Goal: Transaction & Acquisition: Purchase product/service

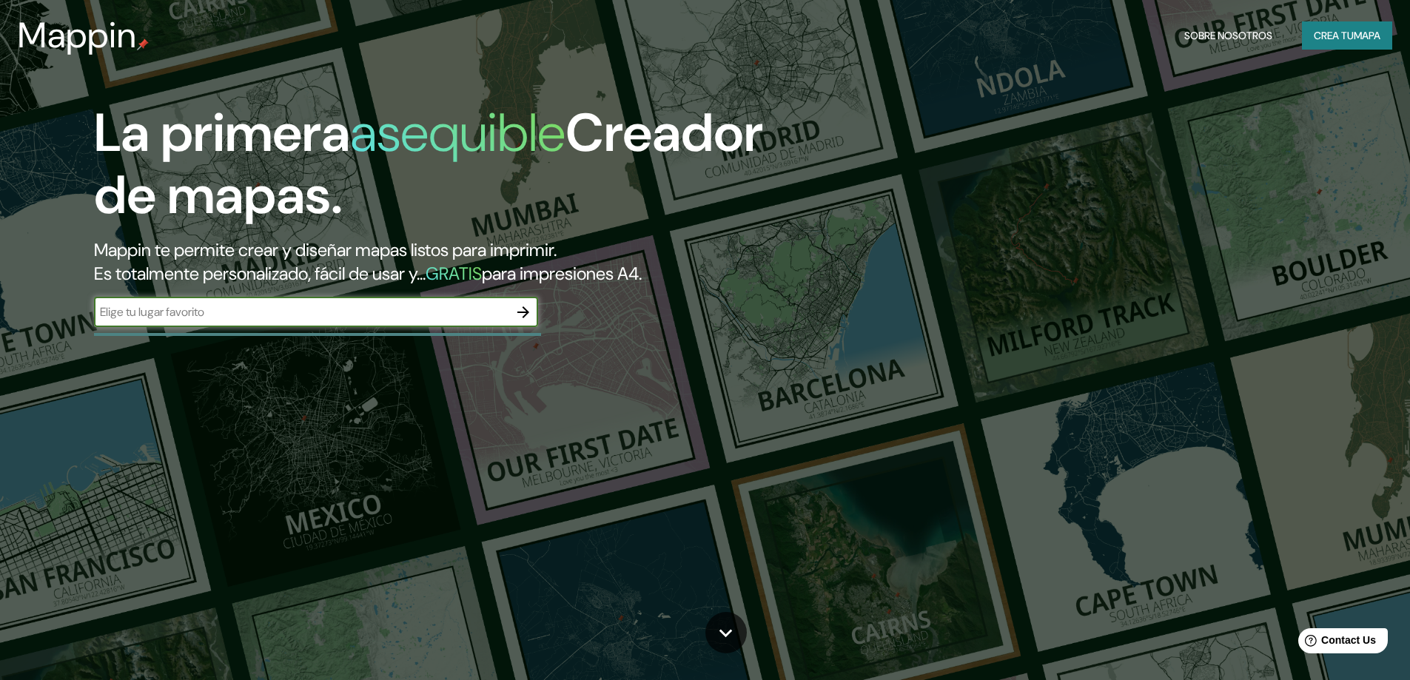
click at [283, 317] on input "text" at bounding box center [301, 311] width 414 height 17
type input "lurin"
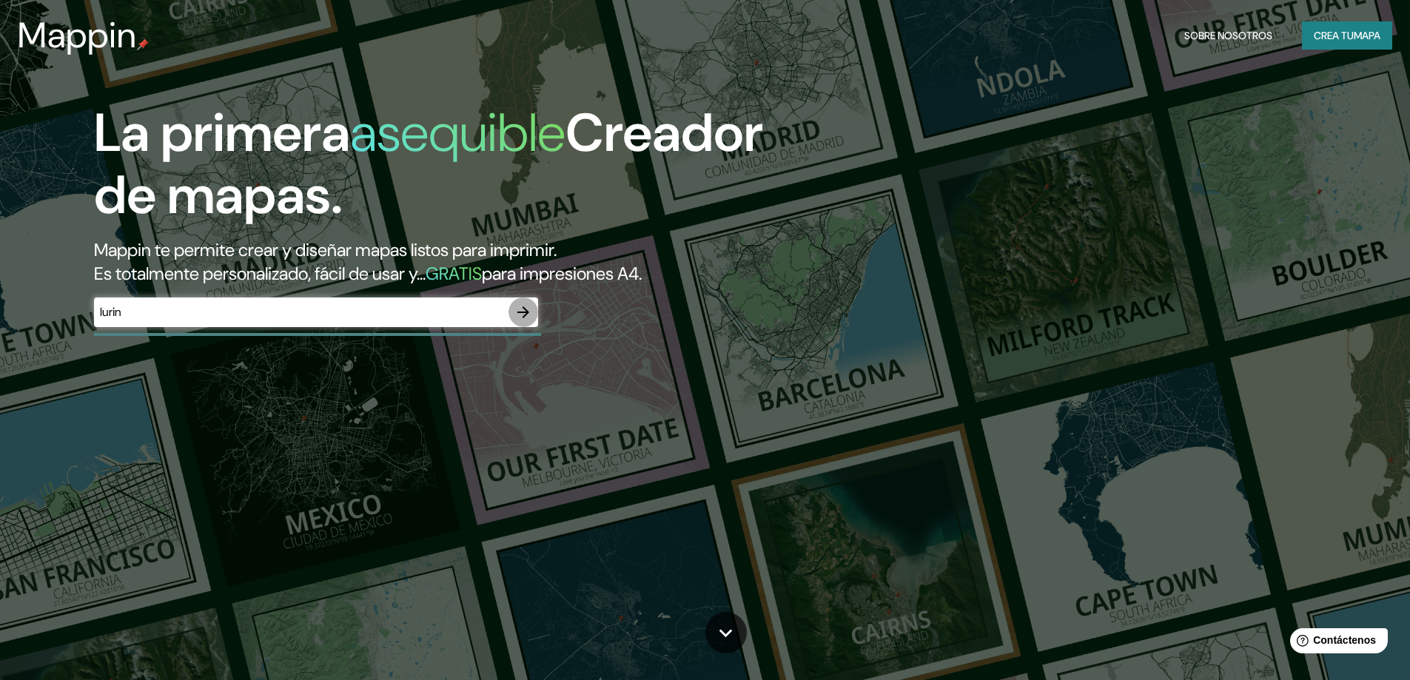
click at [521, 309] on icon "button" at bounding box center [523, 312] width 18 height 18
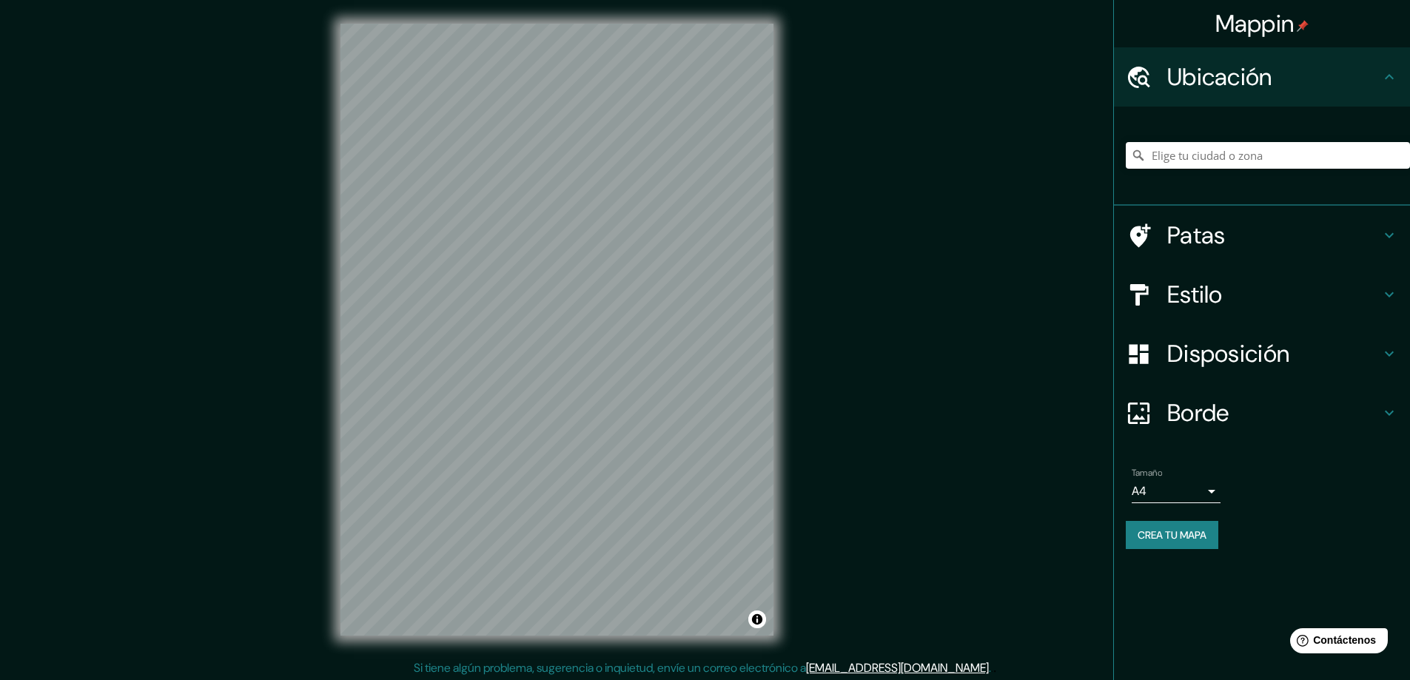
click at [1310, 294] on h4 "Estilo" at bounding box center [1273, 295] width 213 height 30
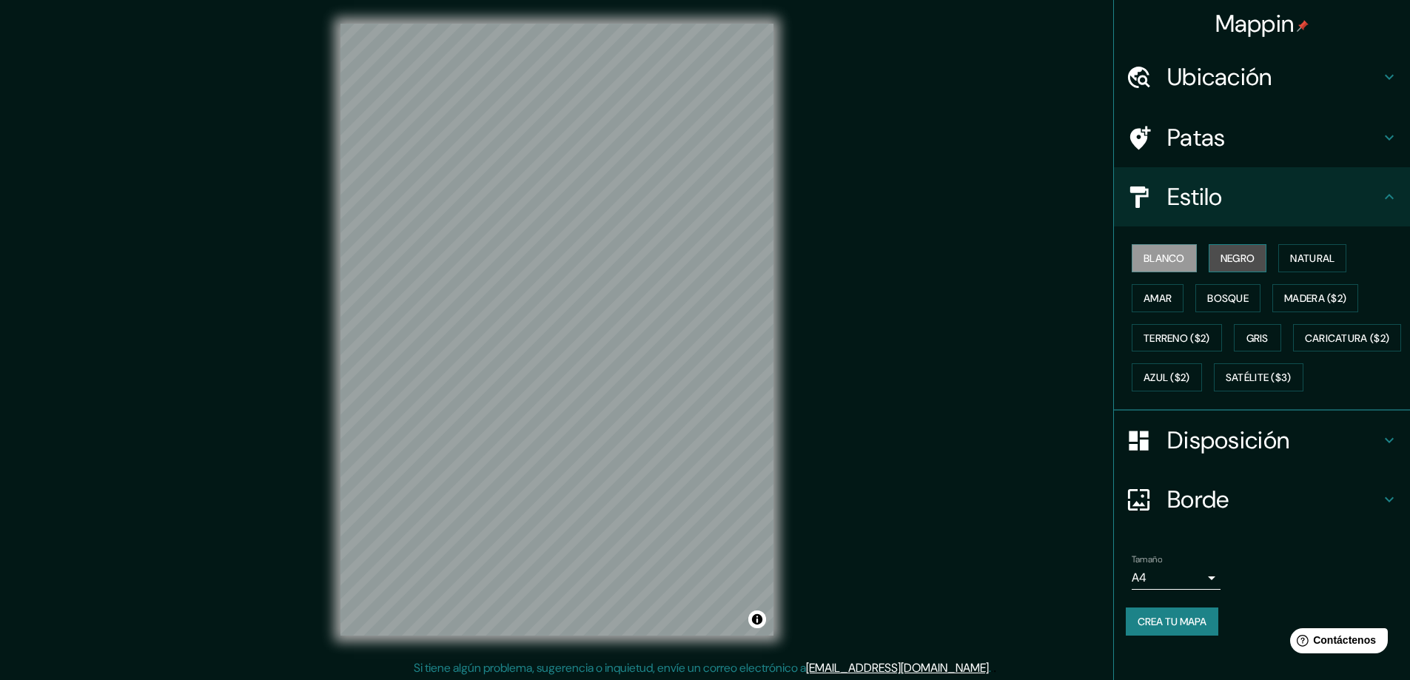
click at [1237, 259] on font "Negro" at bounding box center [1237, 258] width 35 height 13
click at [1290, 258] on font "Natural" at bounding box center [1312, 258] width 44 height 13
click at [1143, 300] on font "Amar" at bounding box center [1157, 298] width 28 height 13
click at [1214, 295] on font "Bosque" at bounding box center [1227, 298] width 41 height 13
click at [1302, 300] on font "Madera ($2)" at bounding box center [1315, 298] width 62 height 13
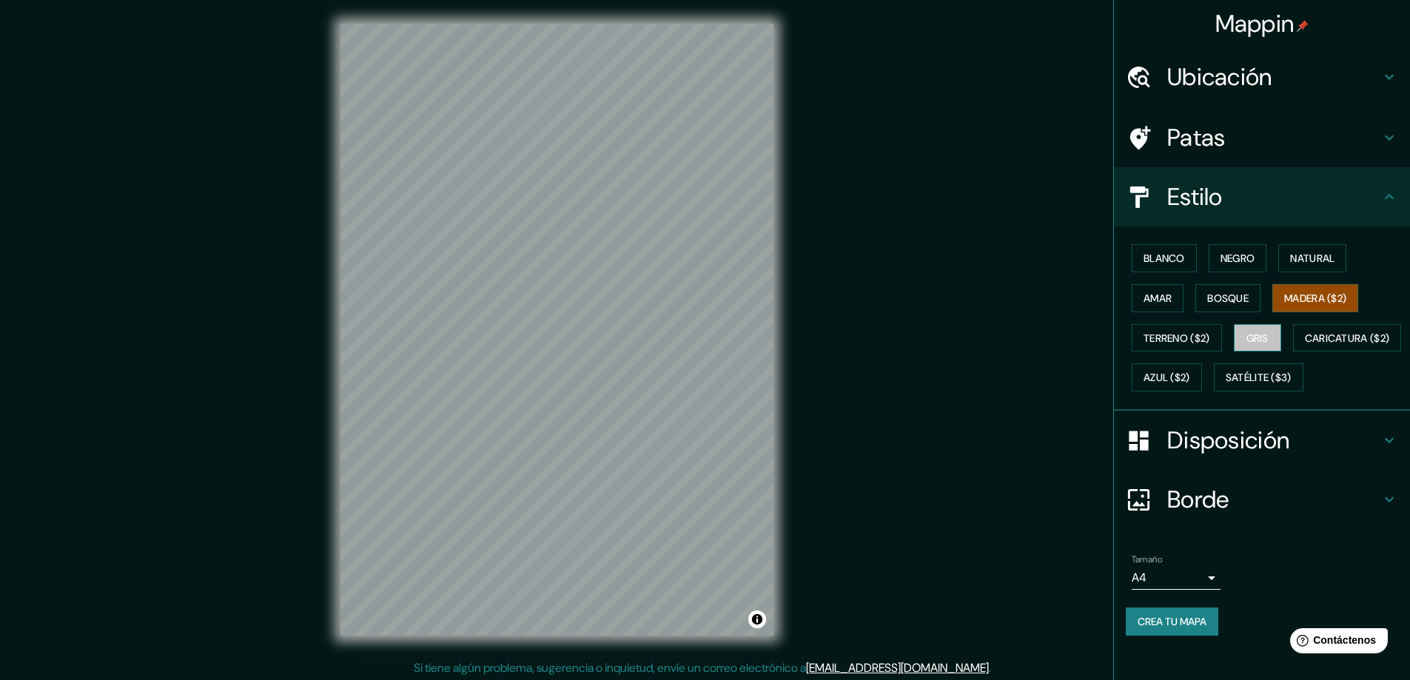
click at [1255, 337] on font "Gris" at bounding box center [1257, 338] width 22 height 13
click at [1169, 341] on font "Terreno ($2)" at bounding box center [1176, 338] width 67 height 13
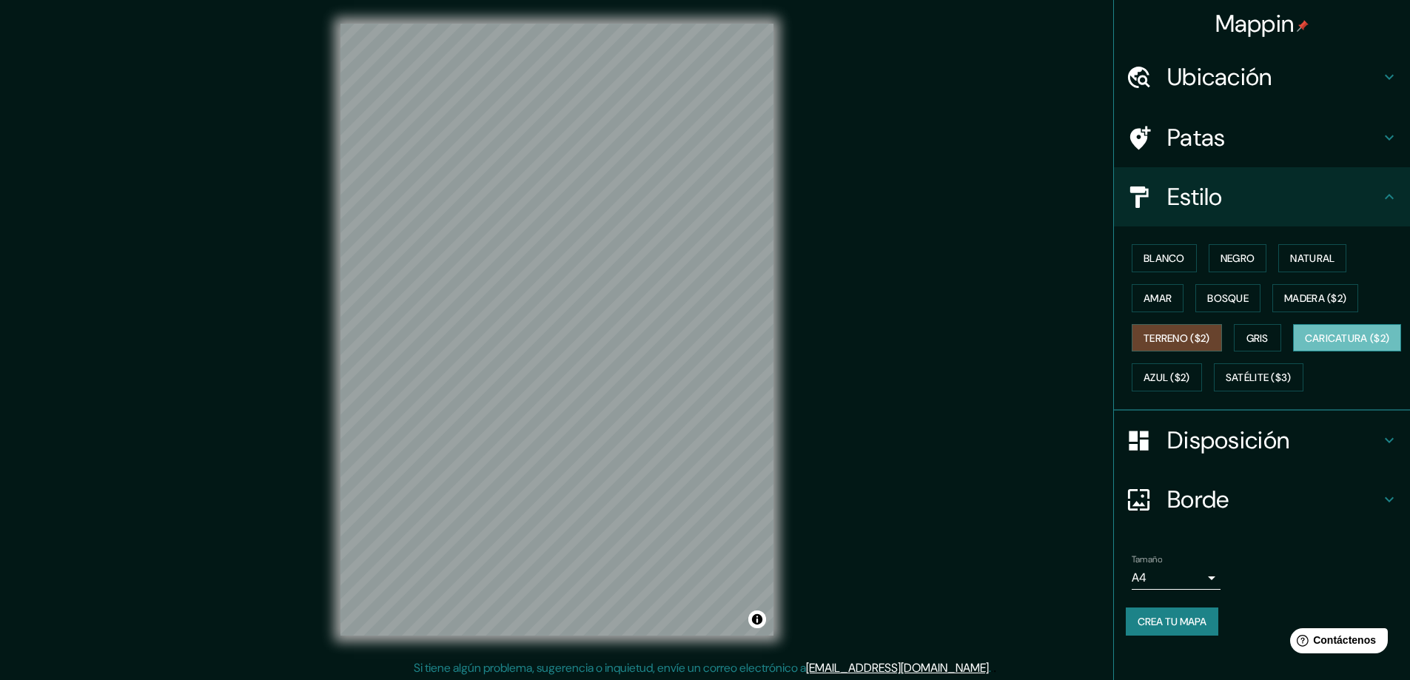
click at [1305, 345] on font "Caricatura ($2)" at bounding box center [1347, 338] width 85 height 13
click at [1190, 374] on font "Azul ($2)" at bounding box center [1166, 377] width 47 height 13
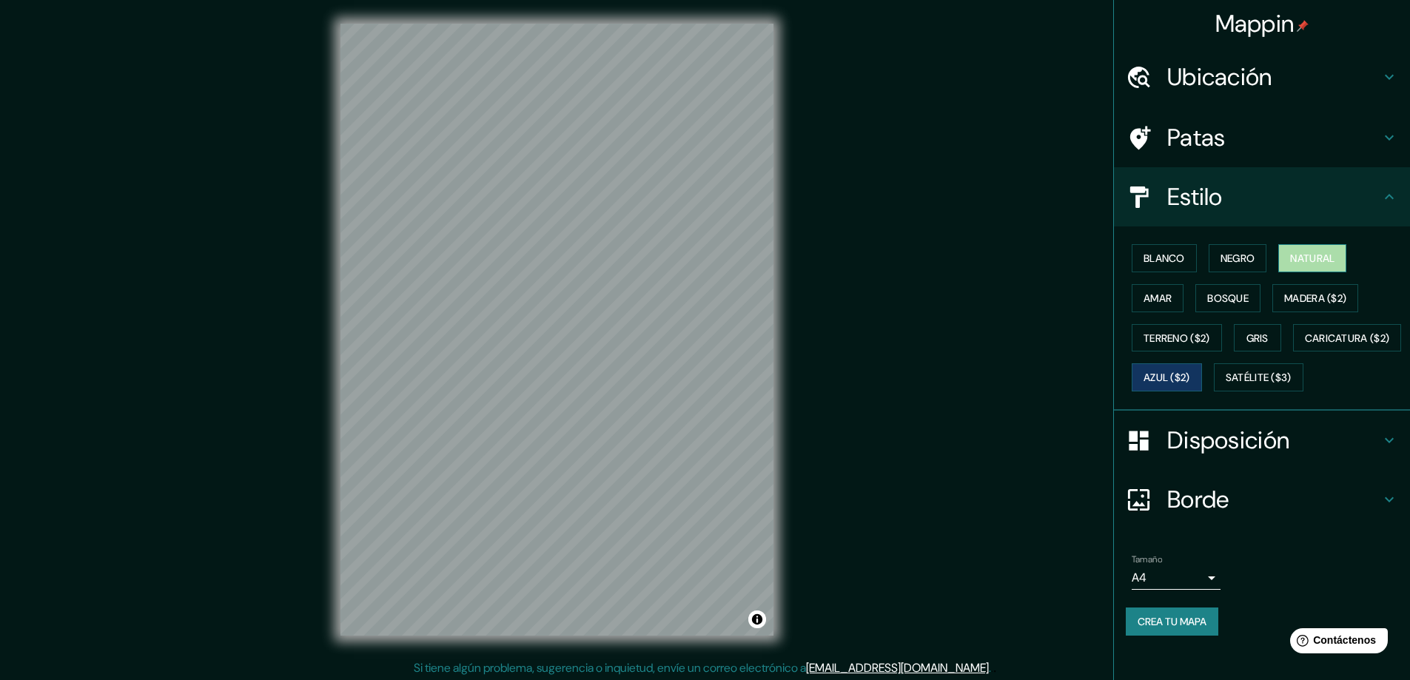
click at [1316, 252] on font "Natural" at bounding box center [1312, 258] width 44 height 13
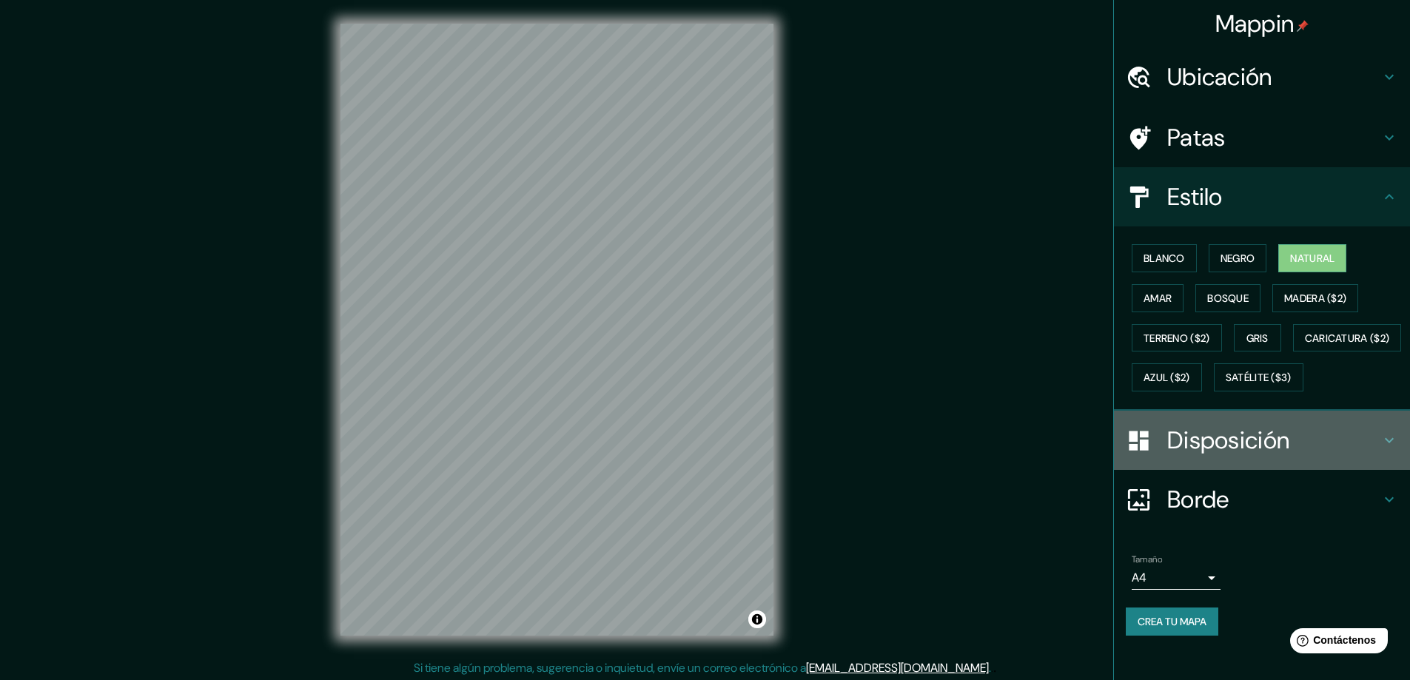
click at [1326, 455] on h4 "Disposición" at bounding box center [1273, 440] width 213 height 30
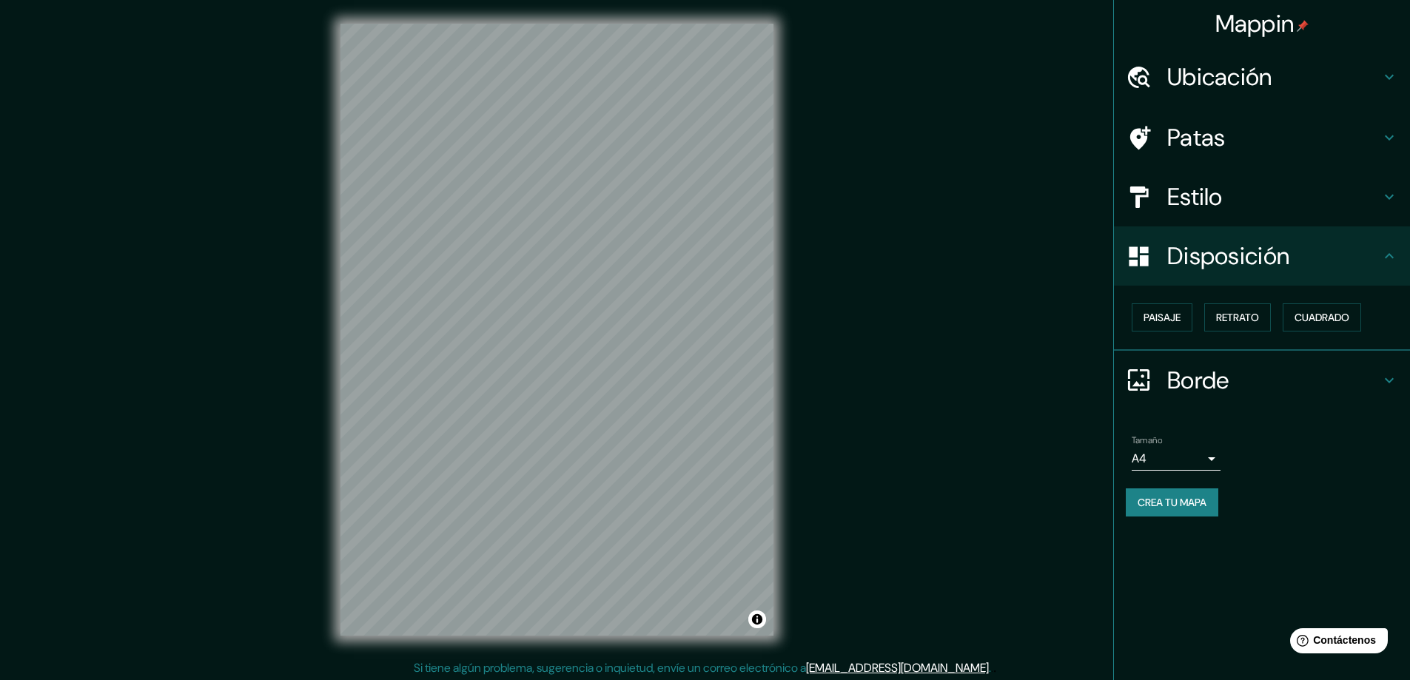
click at [1253, 384] on h4 "Borde" at bounding box center [1273, 381] width 213 height 30
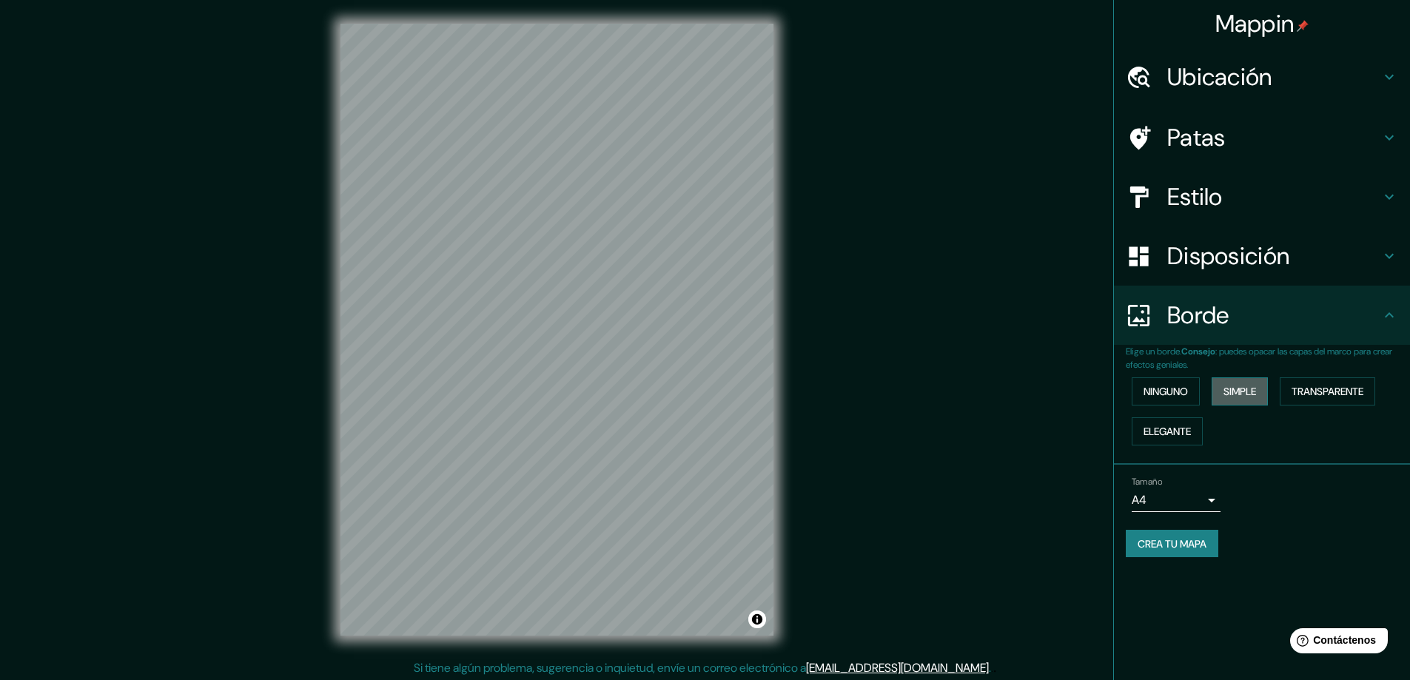
click at [1243, 386] on font "Simple" at bounding box center [1239, 391] width 33 height 13
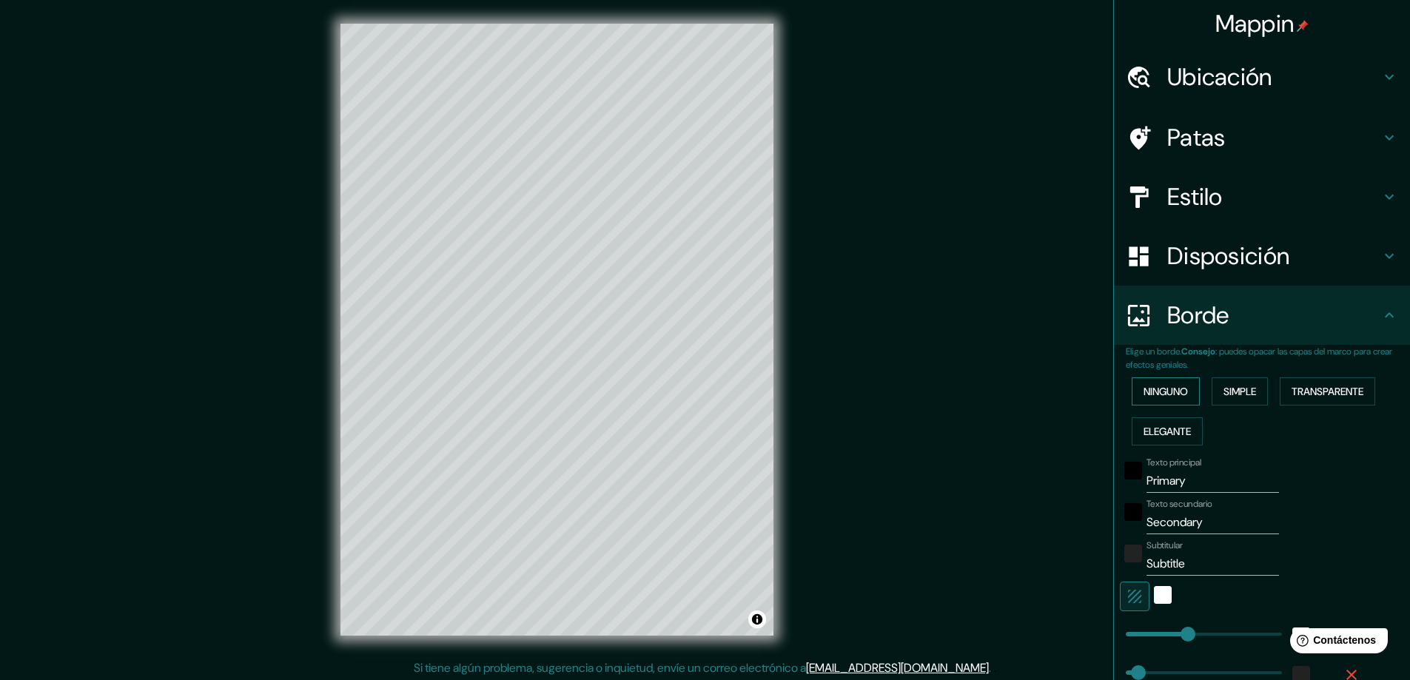
click at [1166, 398] on font "Ninguno" at bounding box center [1165, 391] width 44 height 13
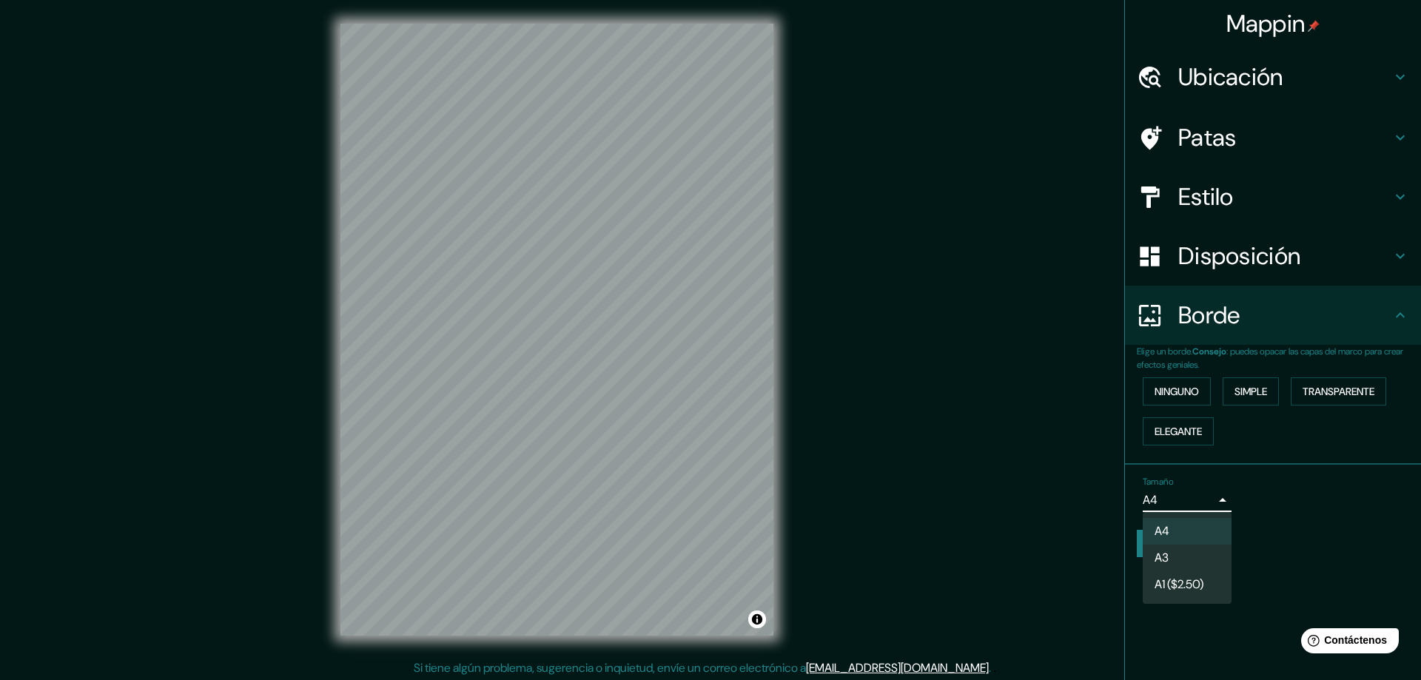
click at [1194, 499] on body "Mappin Ubicación Patas Estilo Disposición Borde Elige un borde. Consejo : puede…" at bounding box center [710, 340] width 1421 height 680
click at [1162, 539] on font "A4" at bounding box center [1161, 532] width 15 height 16
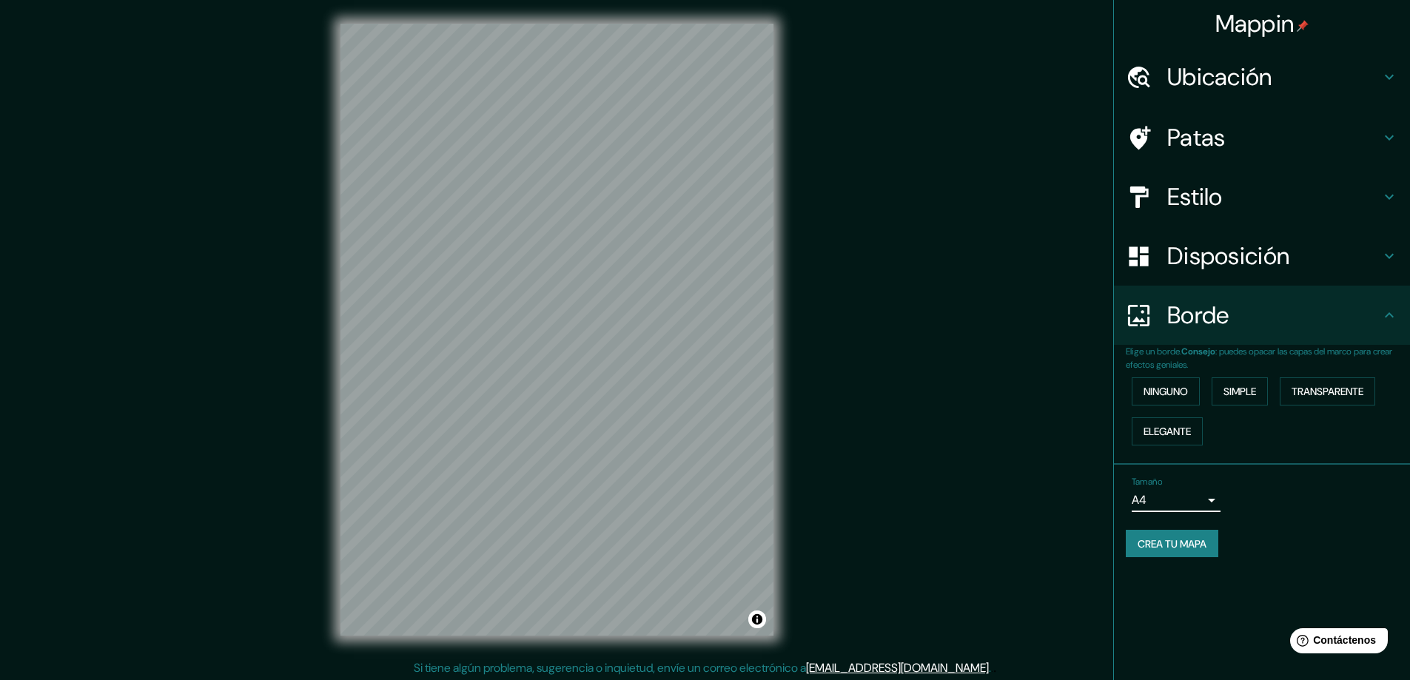
click at [1278, 263] on font "Disposición" at bounding box center [1228, 255] width 122 height 31
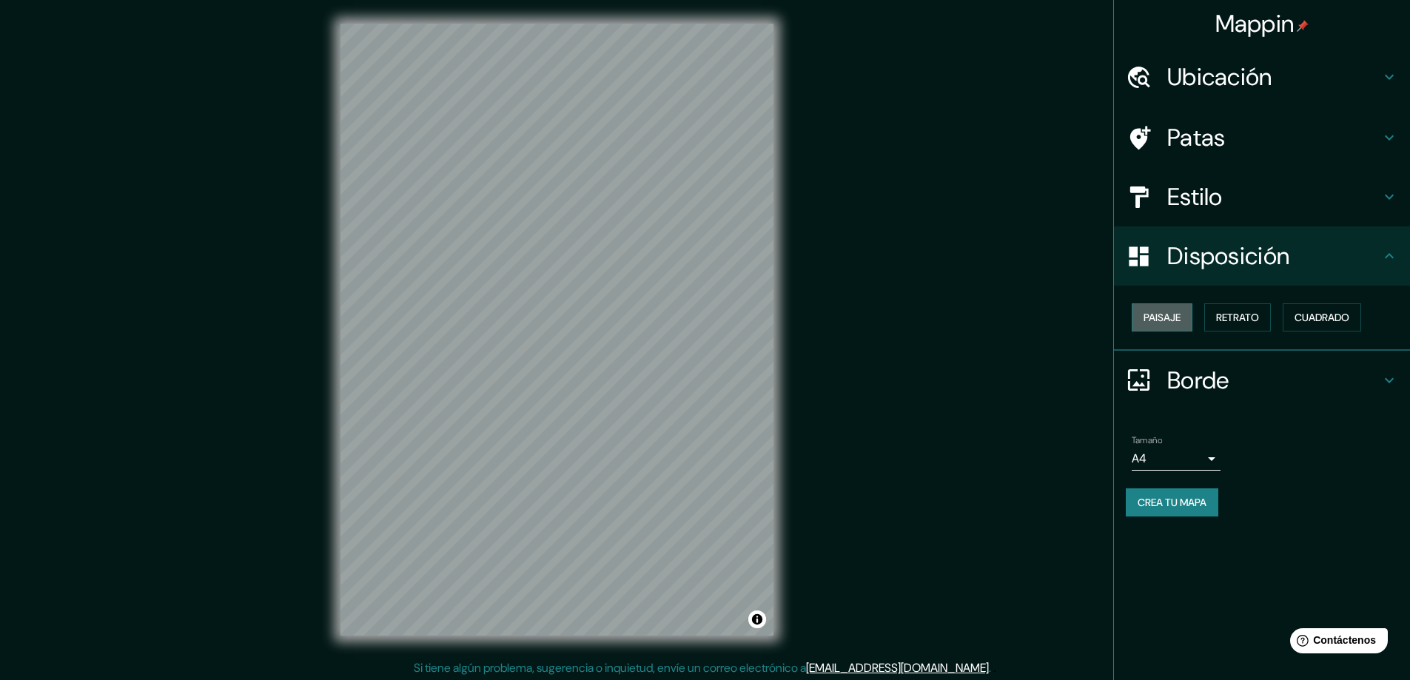
click at [1163, 314] on font "Paisaje" at bounding box center [1161, 317] width 37 height 13
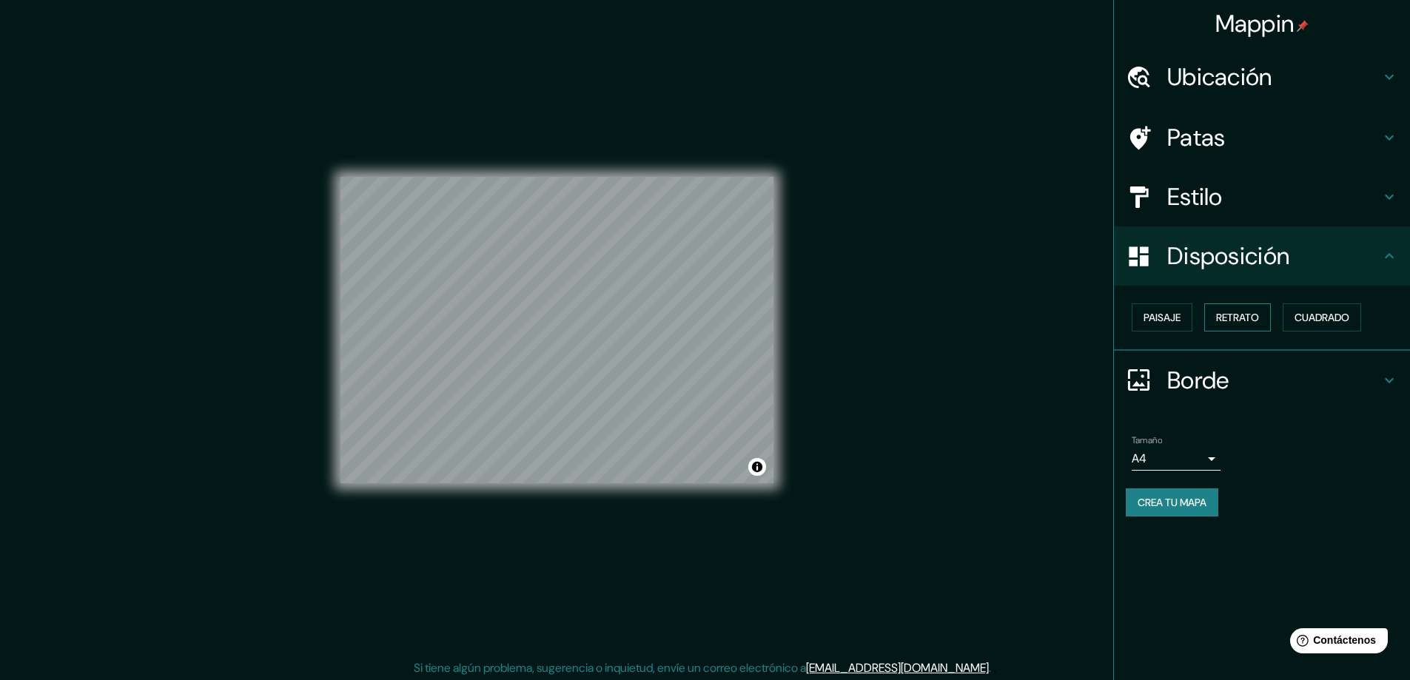
click at [1227, 314] on font "Retrato" at bounding box center [1237, 317] width 43 height 13
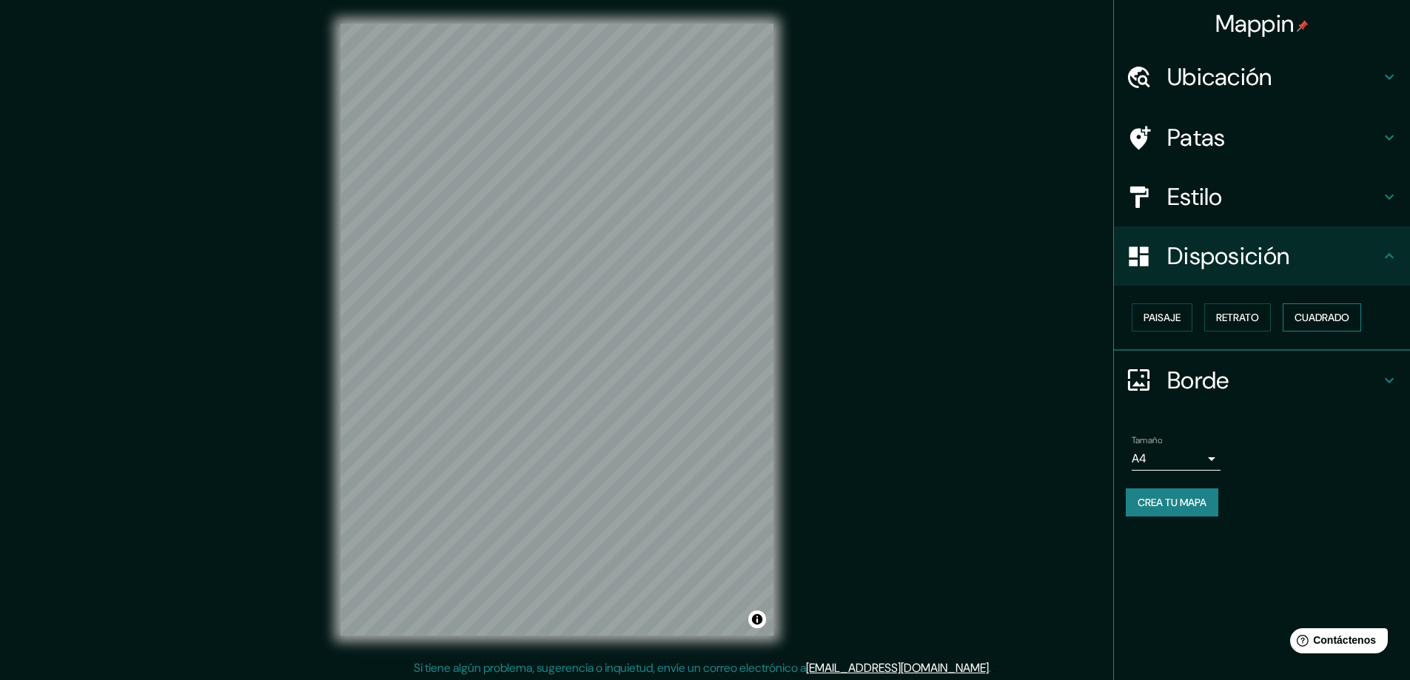
click at [1325, 314] on font "Cuadrado" at bounding box center [1321, 317] width 55 height 13
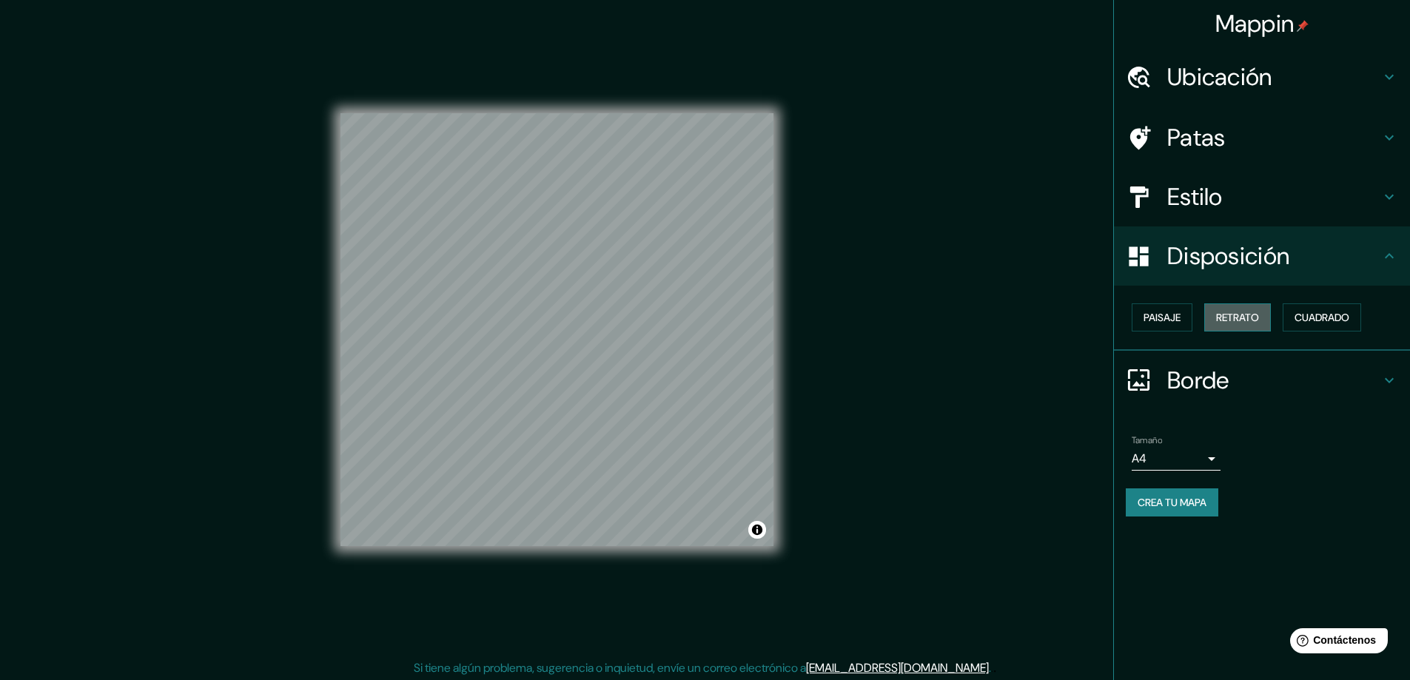
click at [1264, 320] on button "Retrato" at bounding box center [1237, 317] width 67 height 28
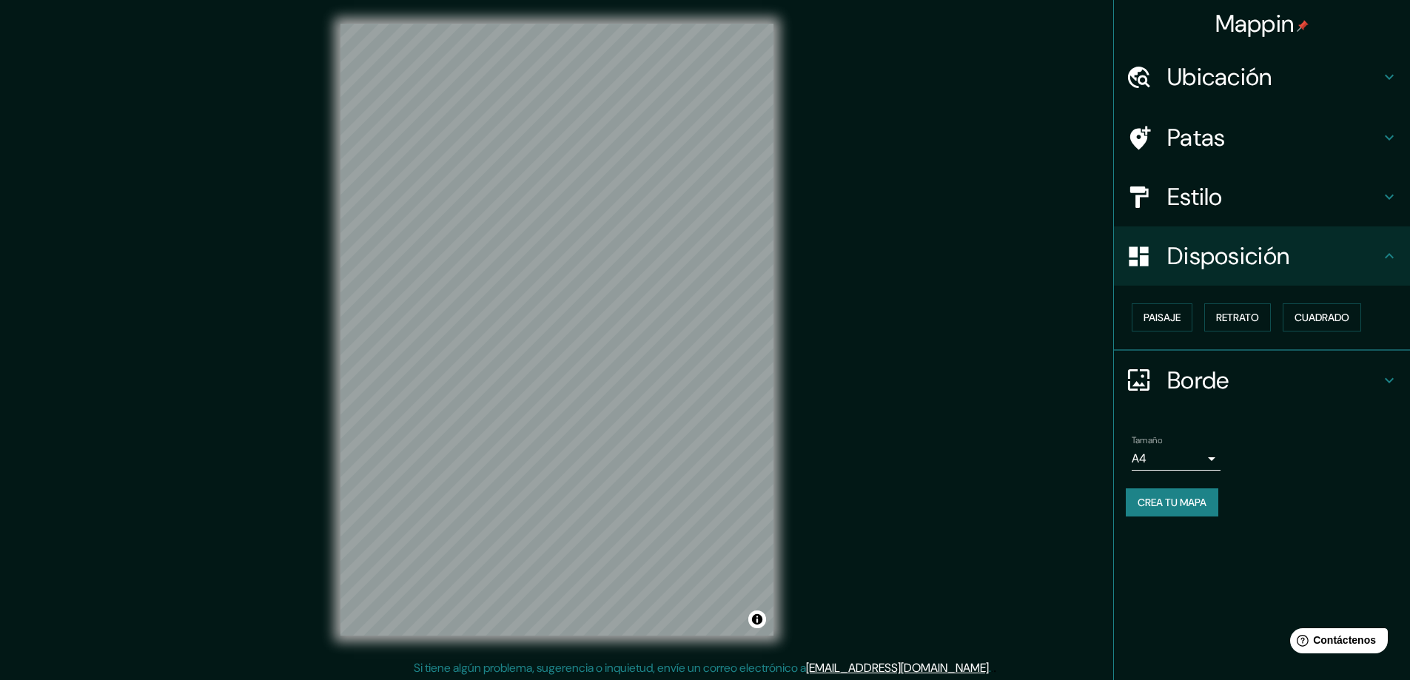
click at [1258, 136] on h4 "Patas" at bounding box center [1273, 138] width 213 height 30
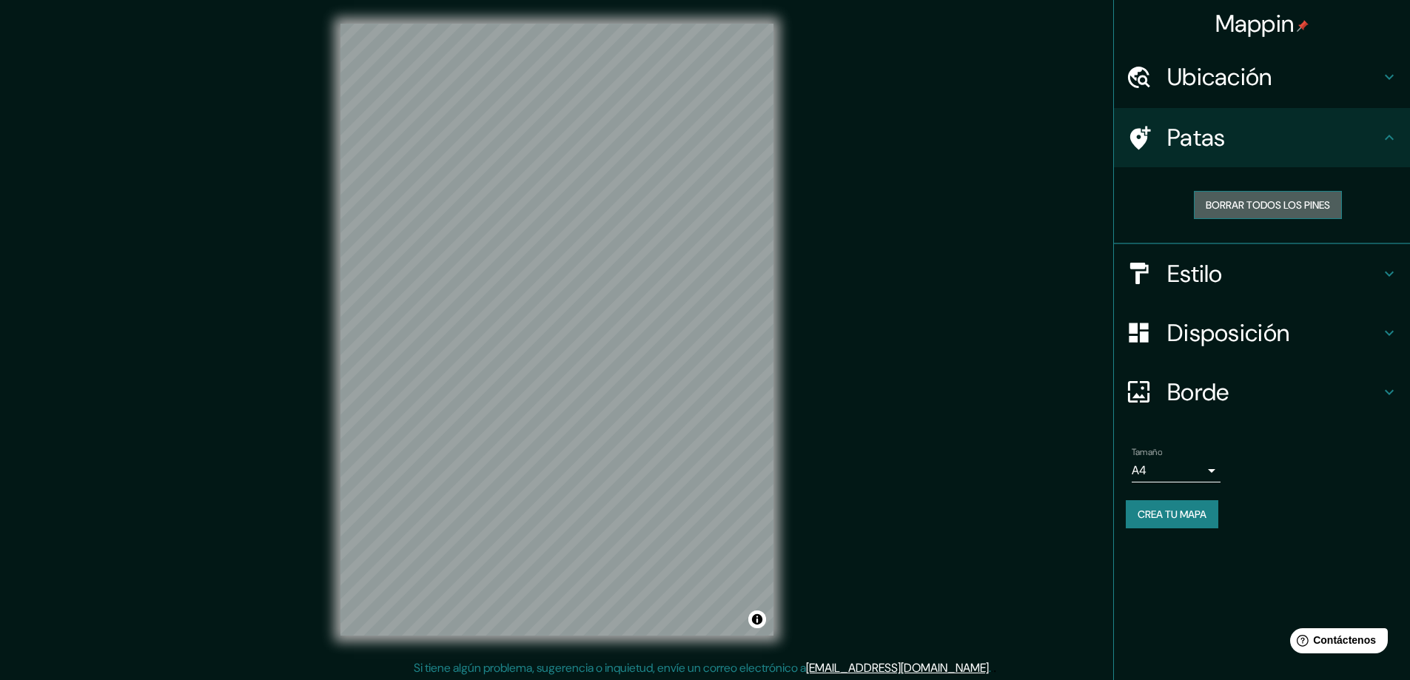
click at [1261, 203] on font "Borrar todos los pines" at bounding box center [1267, 204] width 124 height 13
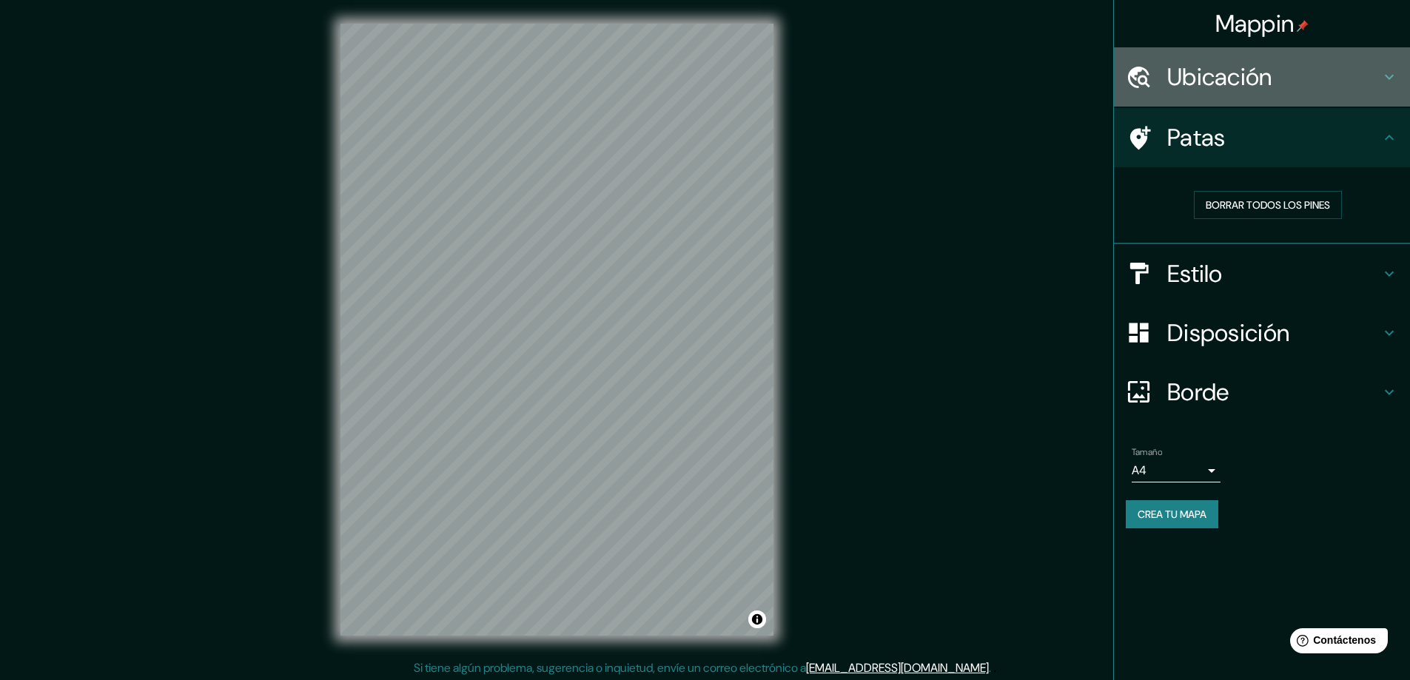
click at [1276, 80] on h4 "Ubicación" at bounding box center [1273, 77] width 213 height 30
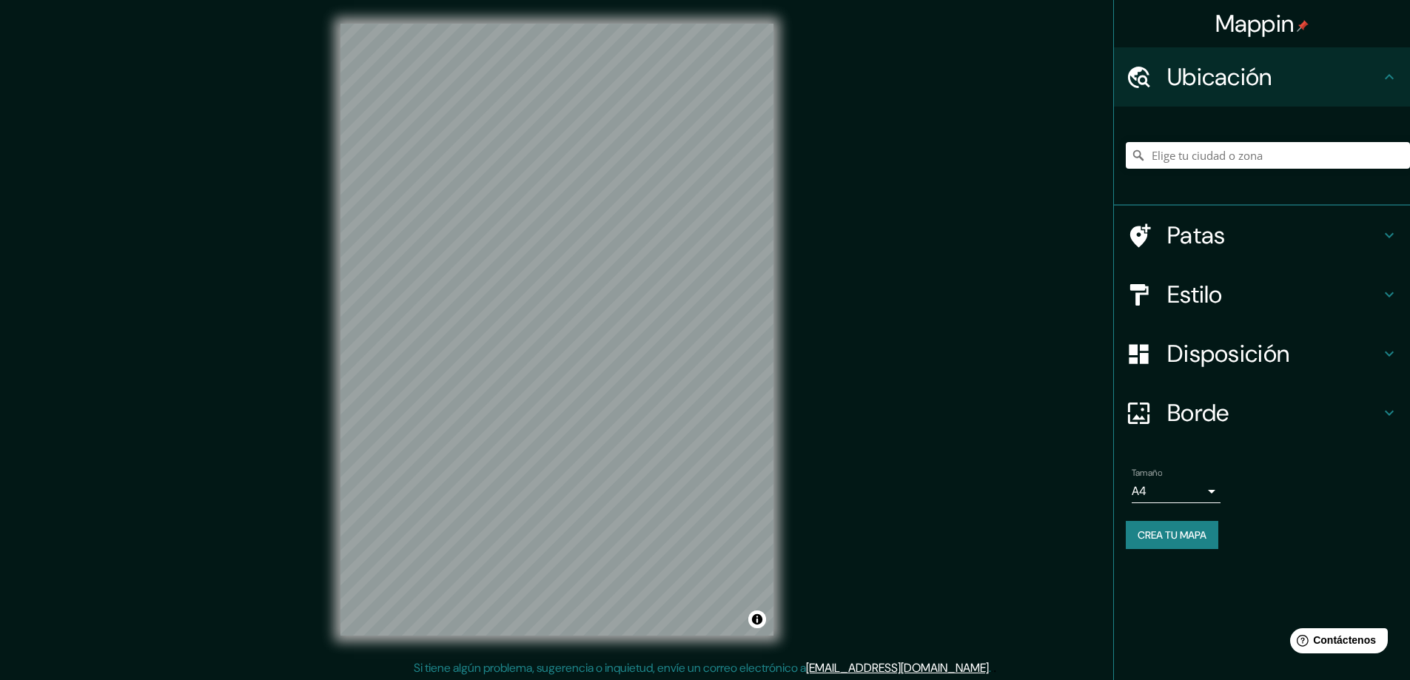
click at [1287, 80] on h4 "Ubicación" at bounding box center [1273, 77] width 213 height 30
